Goal: Information Seeking & Learning: Compare options

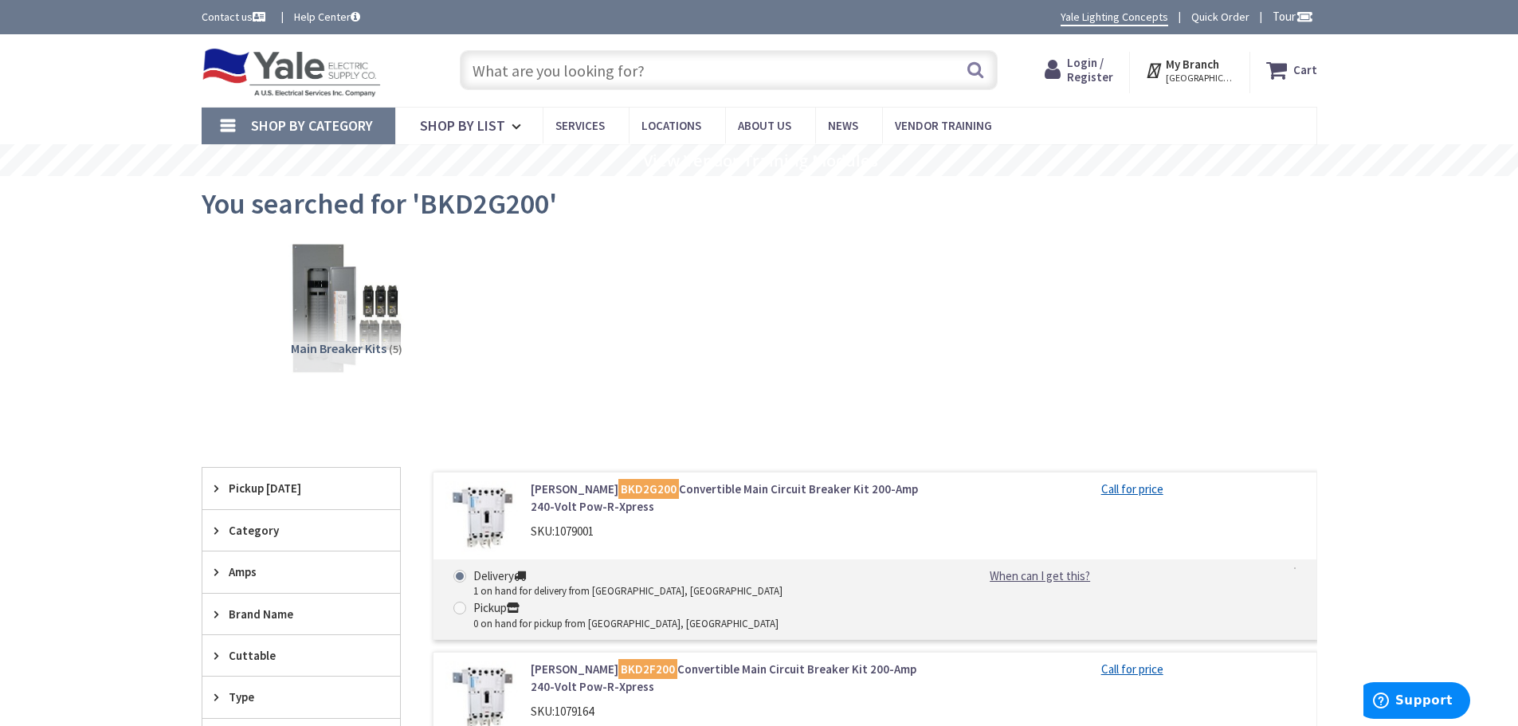
click at [623, 73] on input "text" at bounding box center [729, 70] width 538 height 40
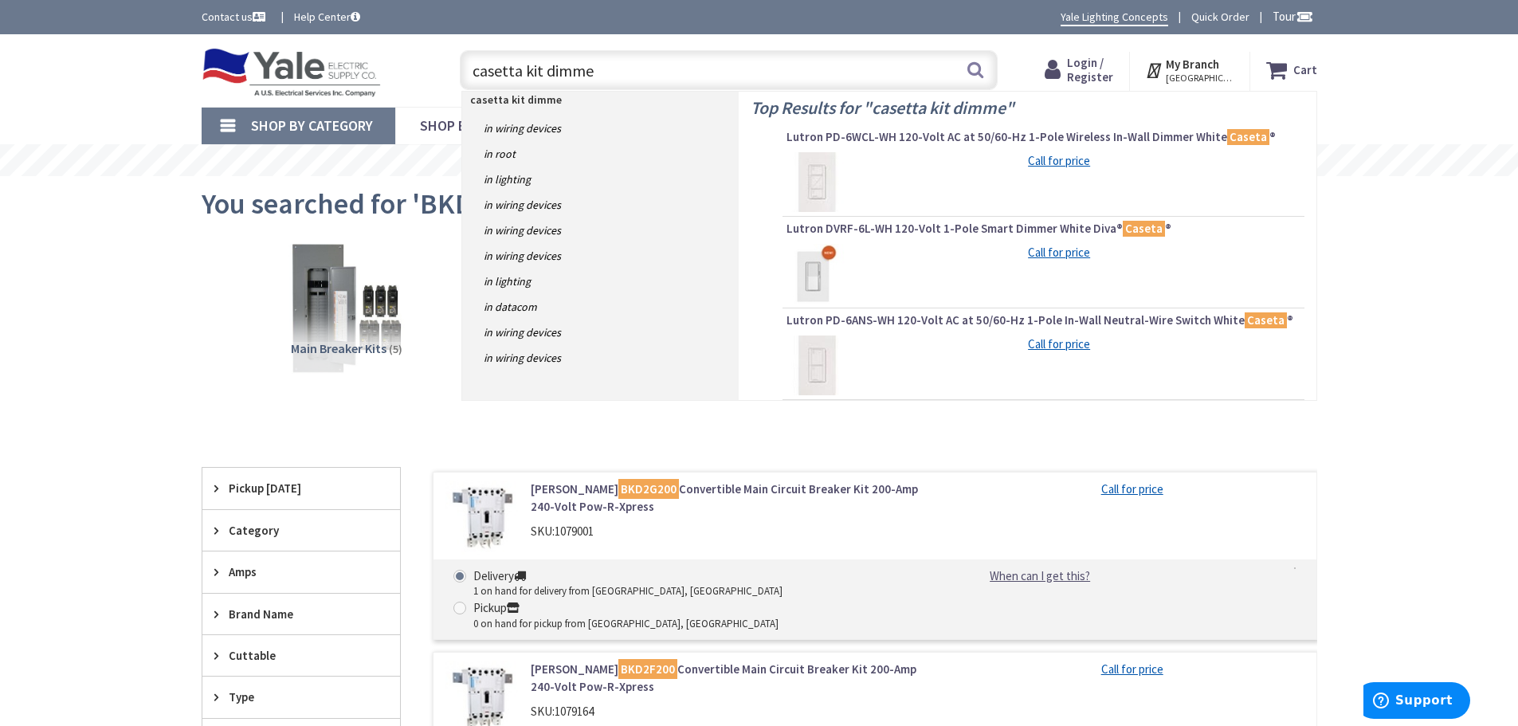
type input "casetta kit dimmer"
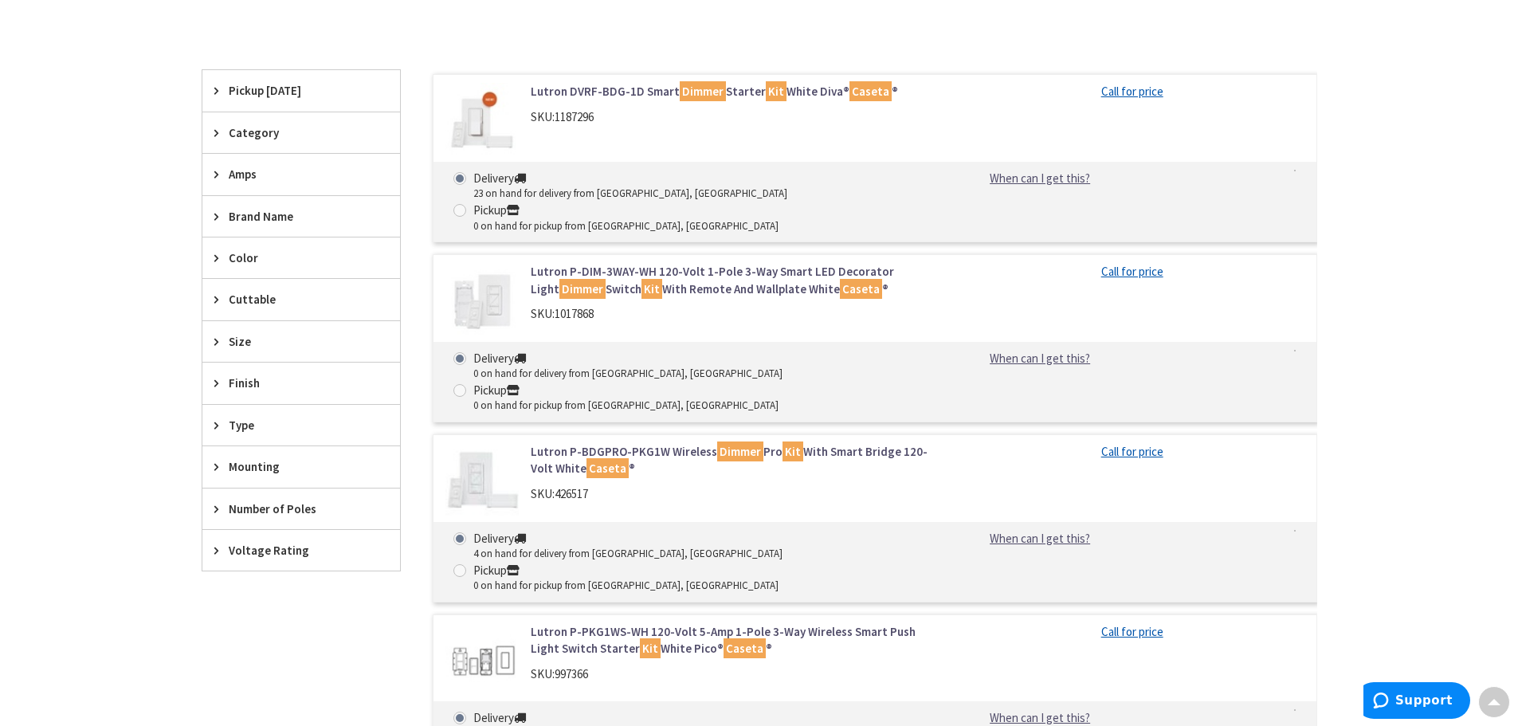
scroll to position [405, 0]
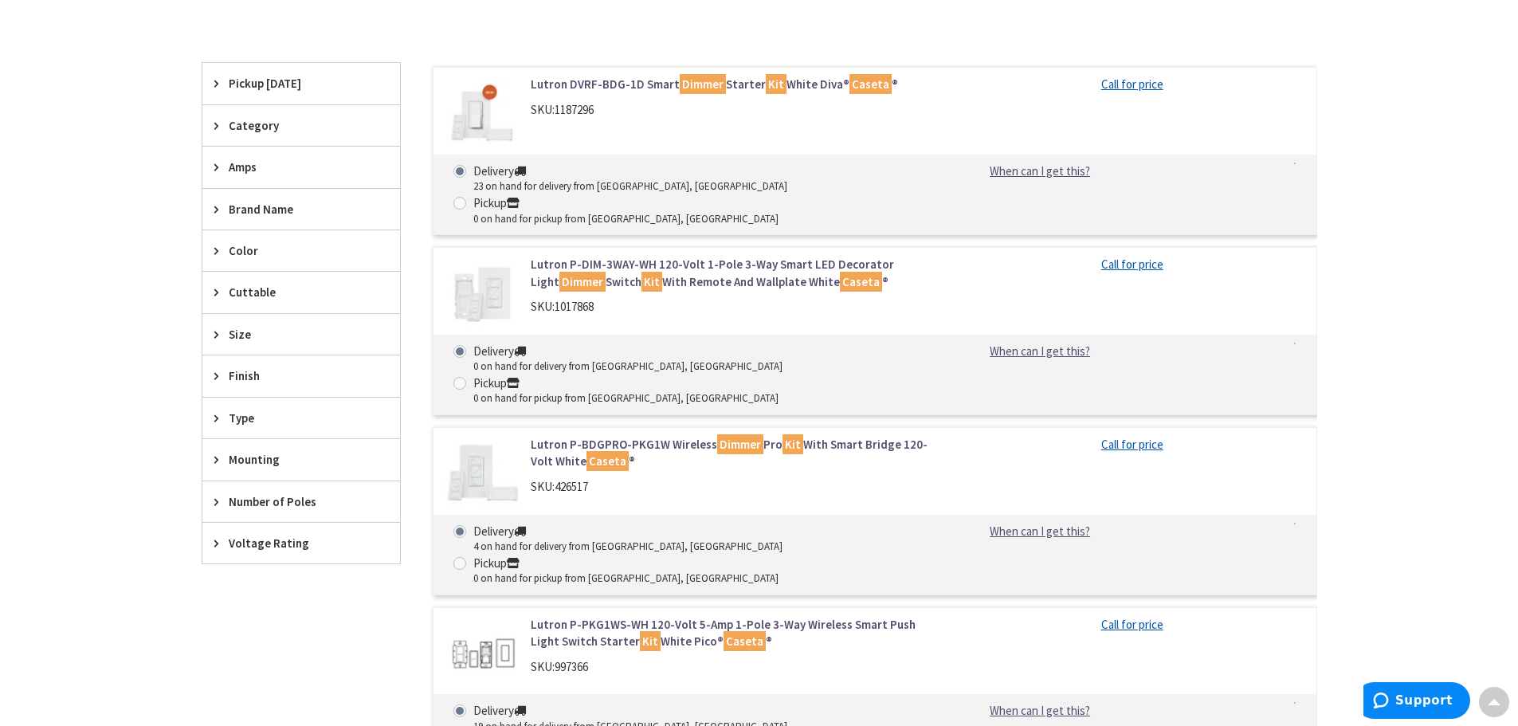
drag, startPoint x: 609, startPoint y: 53, endPoint x: 609, endPoint y: 62, distance: 9.6
click at [609, 52] on div "Clear all" at bounding box center [760, 47] width 1116 height 29
click at [610, 81] on link "Lutron DVRF-BDG-1D Smart Dimmer Starter Kit White Diva® Caseta ®" at bounding box center [734, 84] width 406 height 17
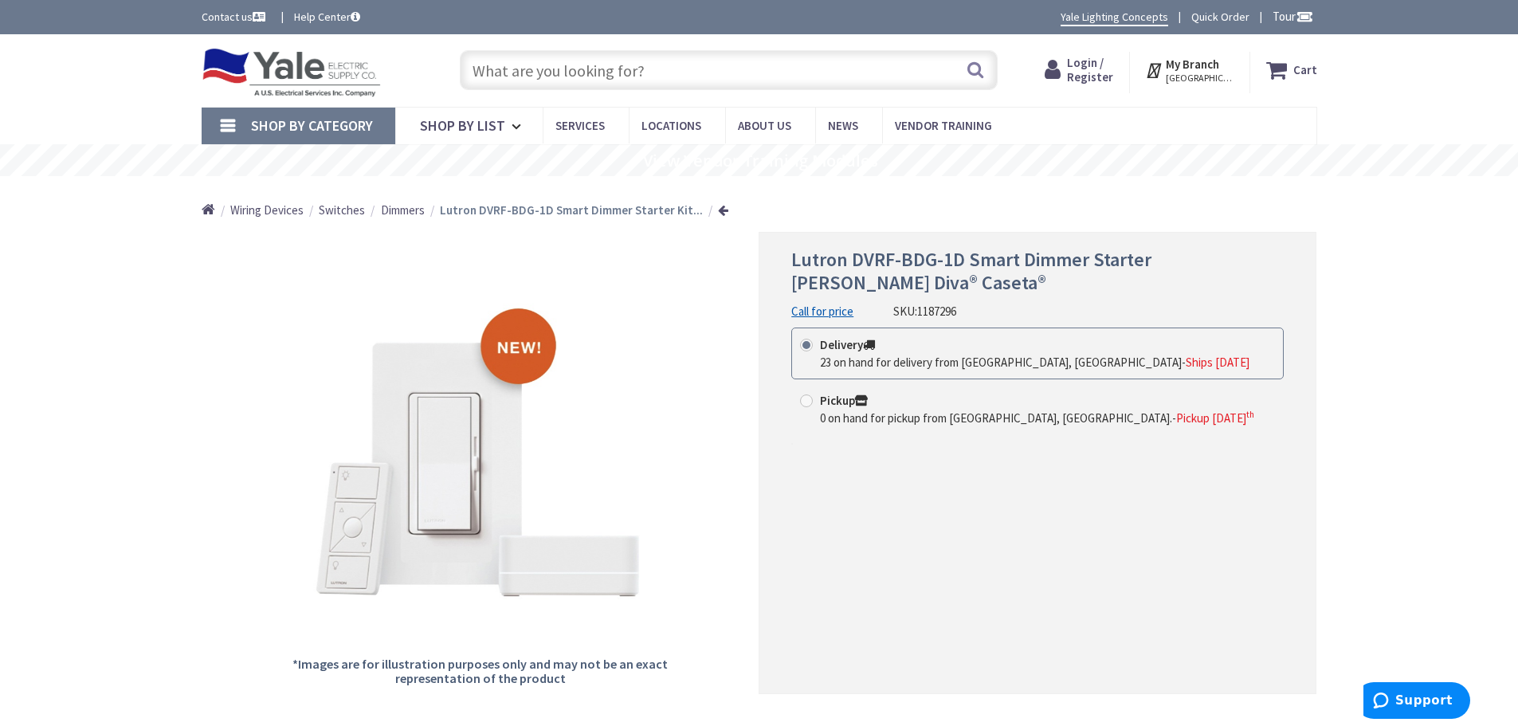
scroll to position [175, 0]
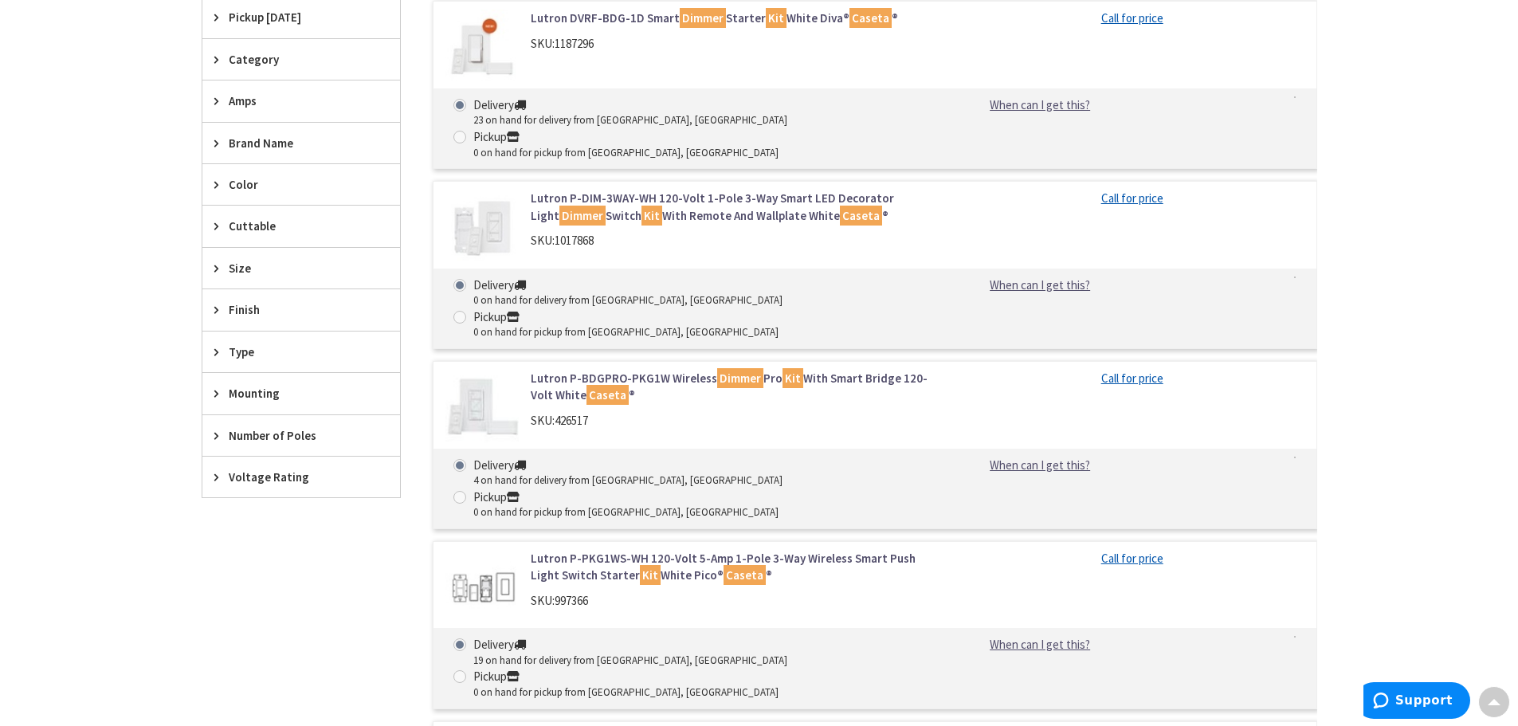
scroll to position [417, 0]
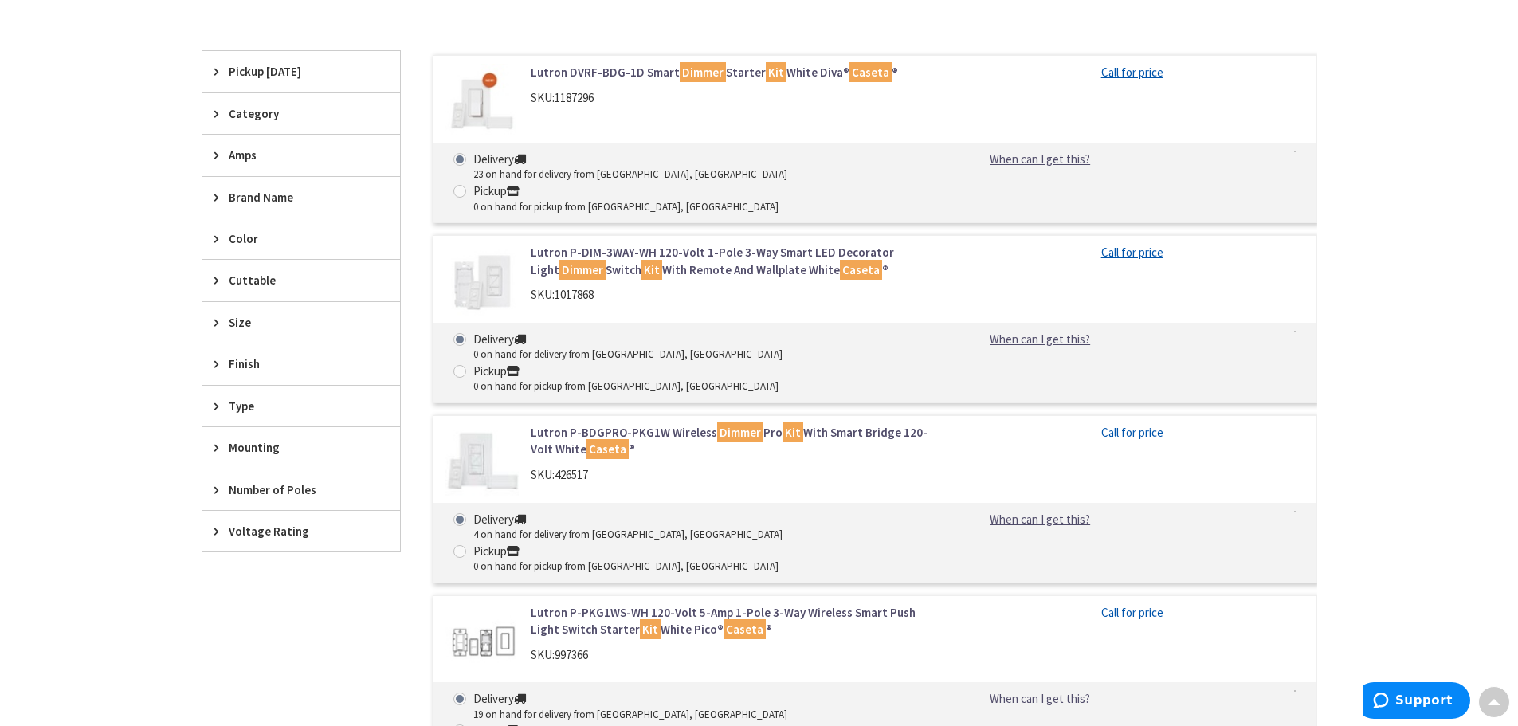
click at [619, 71] on link "Lutron DVRF-BDG-1D Smart Dimmer Starter [PERSON_NAME] Diva® Caseta ®" at bounding box center [734, 72] width 406 height 17
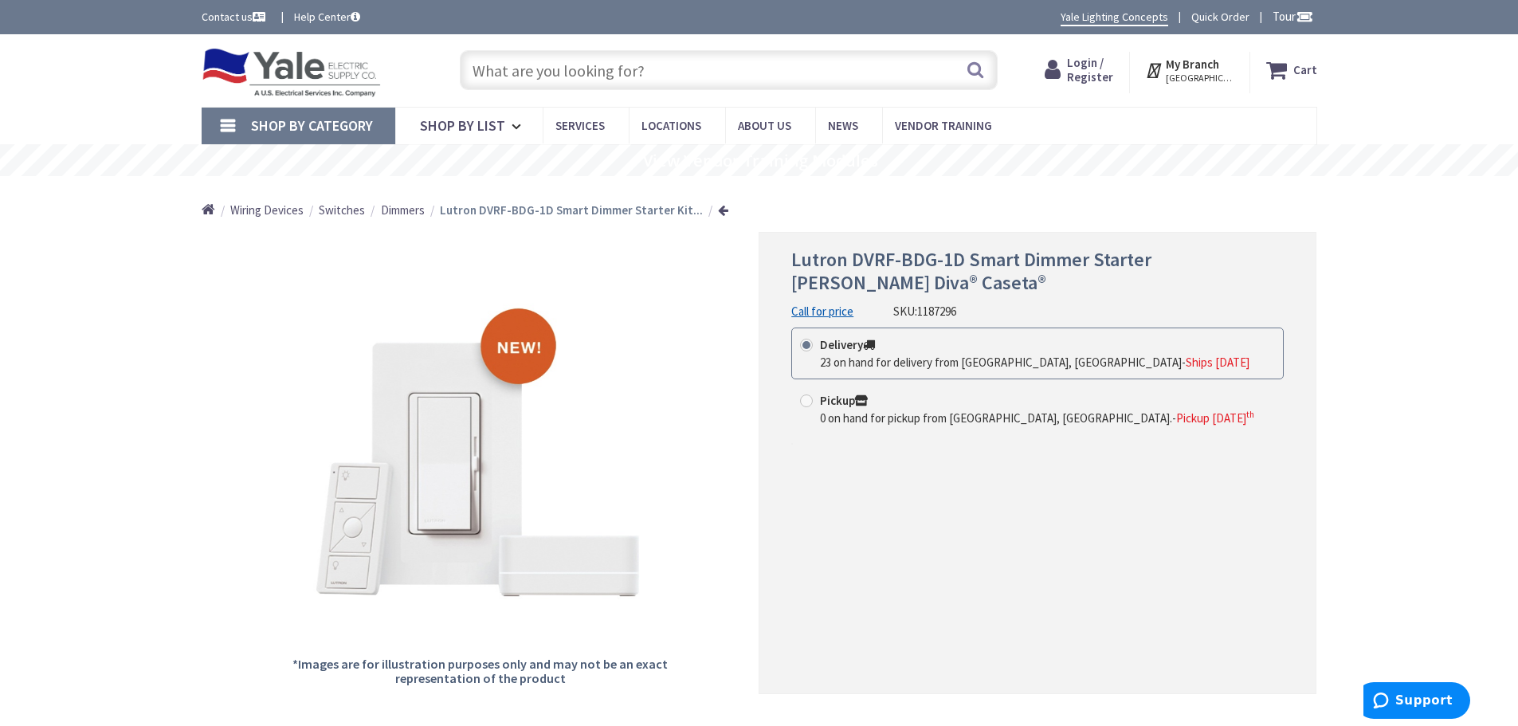
scroll to position [90, 0]
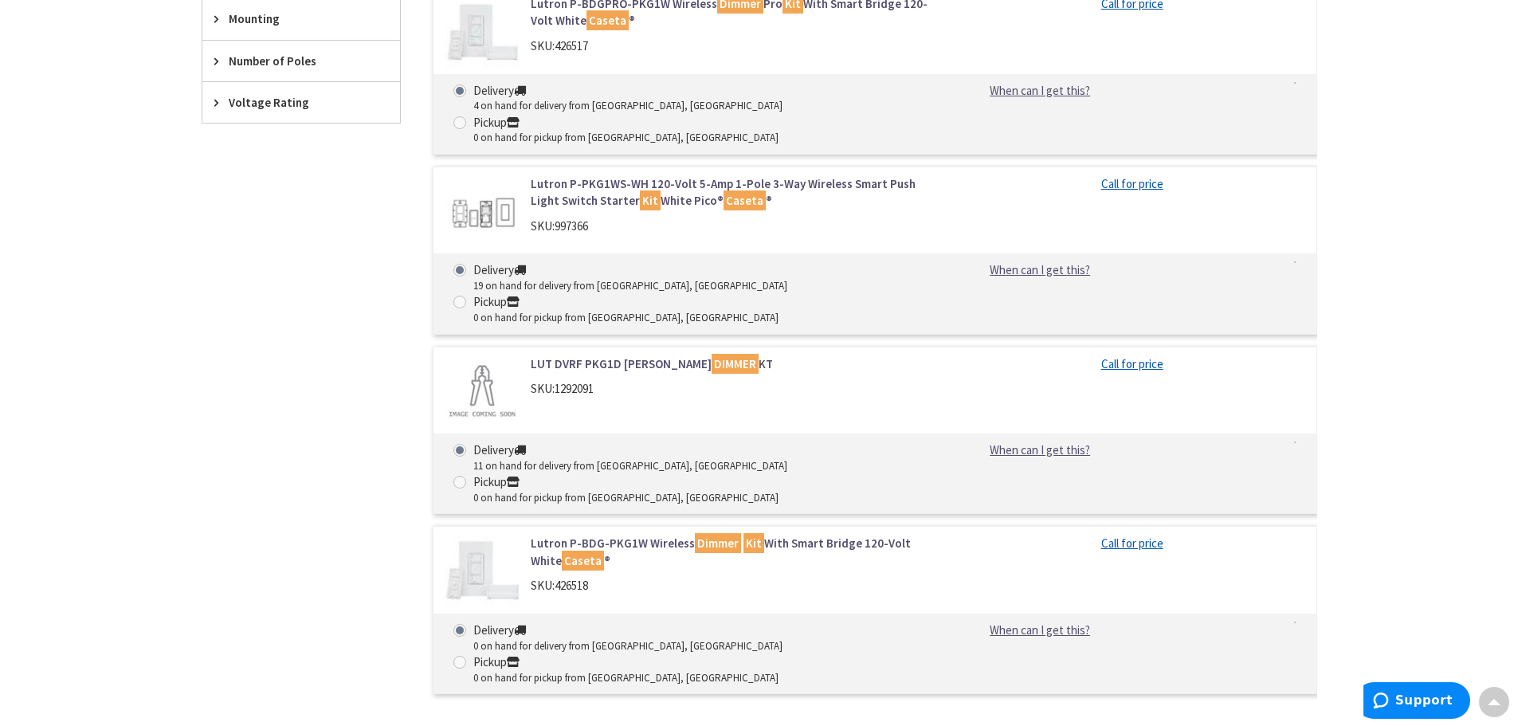
scroll to position [787, 0]
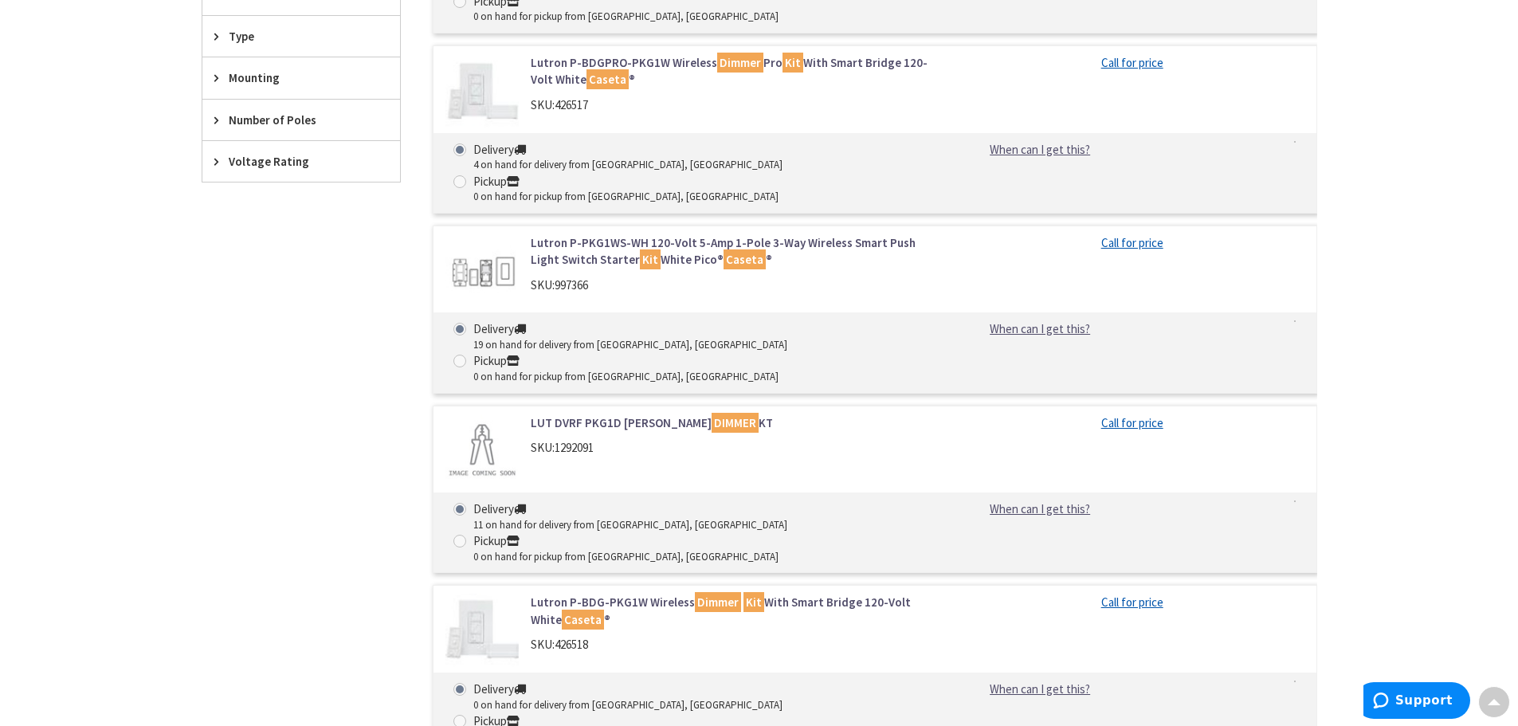
click at [642, 414] on link "LUT DVRF PKG1D WH REMT DIMMER KT" at bounding box center [734, 422] width 406 height 17
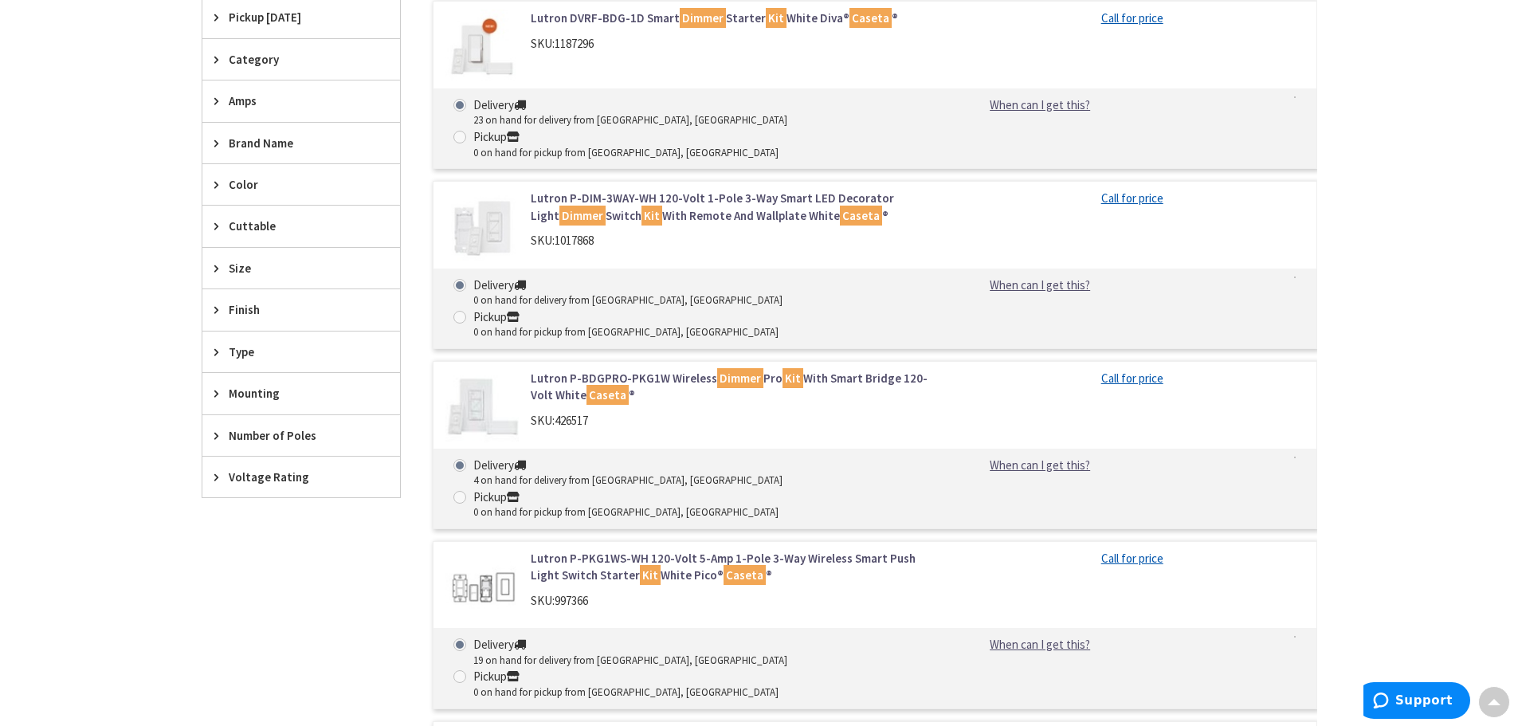
scroll to position [495, 0]
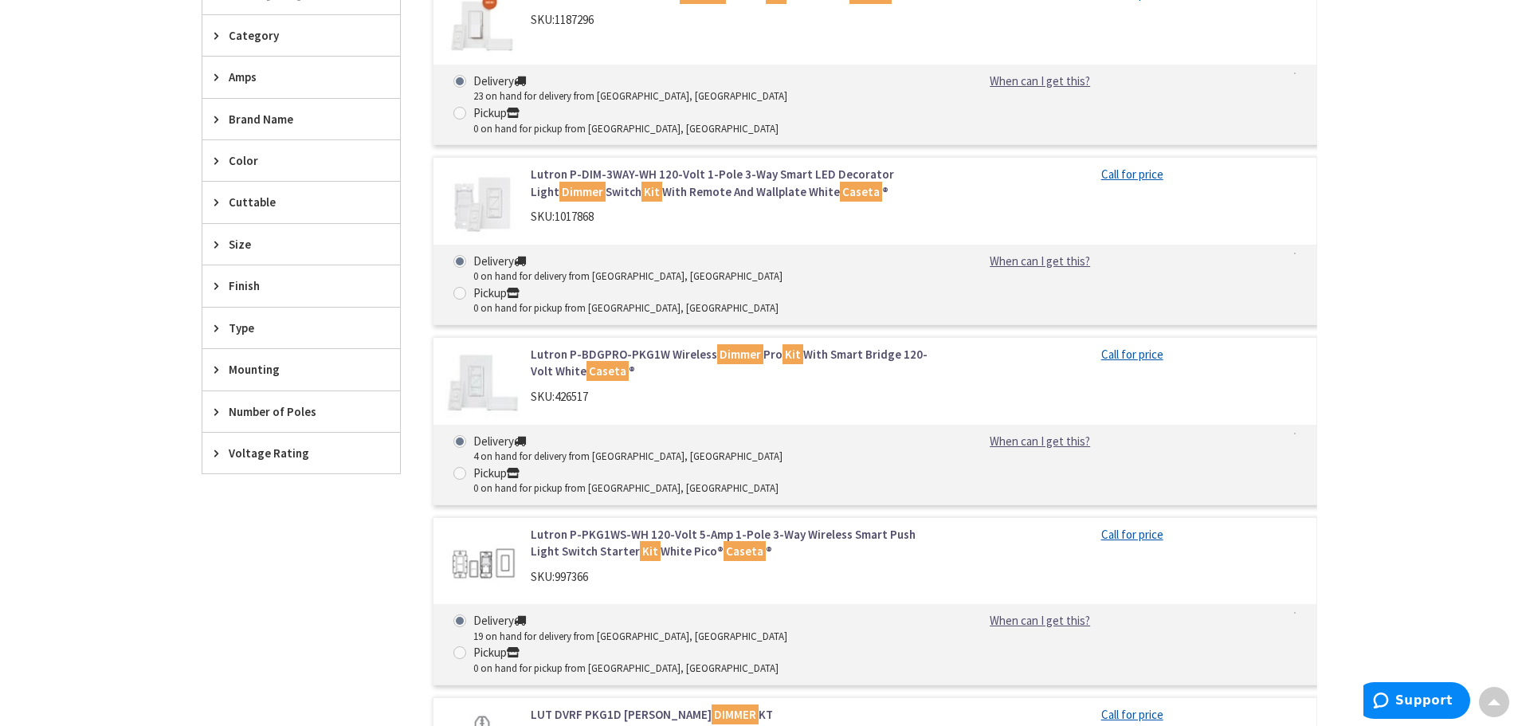
click at [639, 526] on link "Lutron P-PKG1WS-WH 120-Volt 5-Amp 1-Pole 3-Way Wireless Smart Push Light Switch…" at bounding box center [734, 543] width 406 height 34
